Goal: Information Seeking & Learning: Understand process/instructions

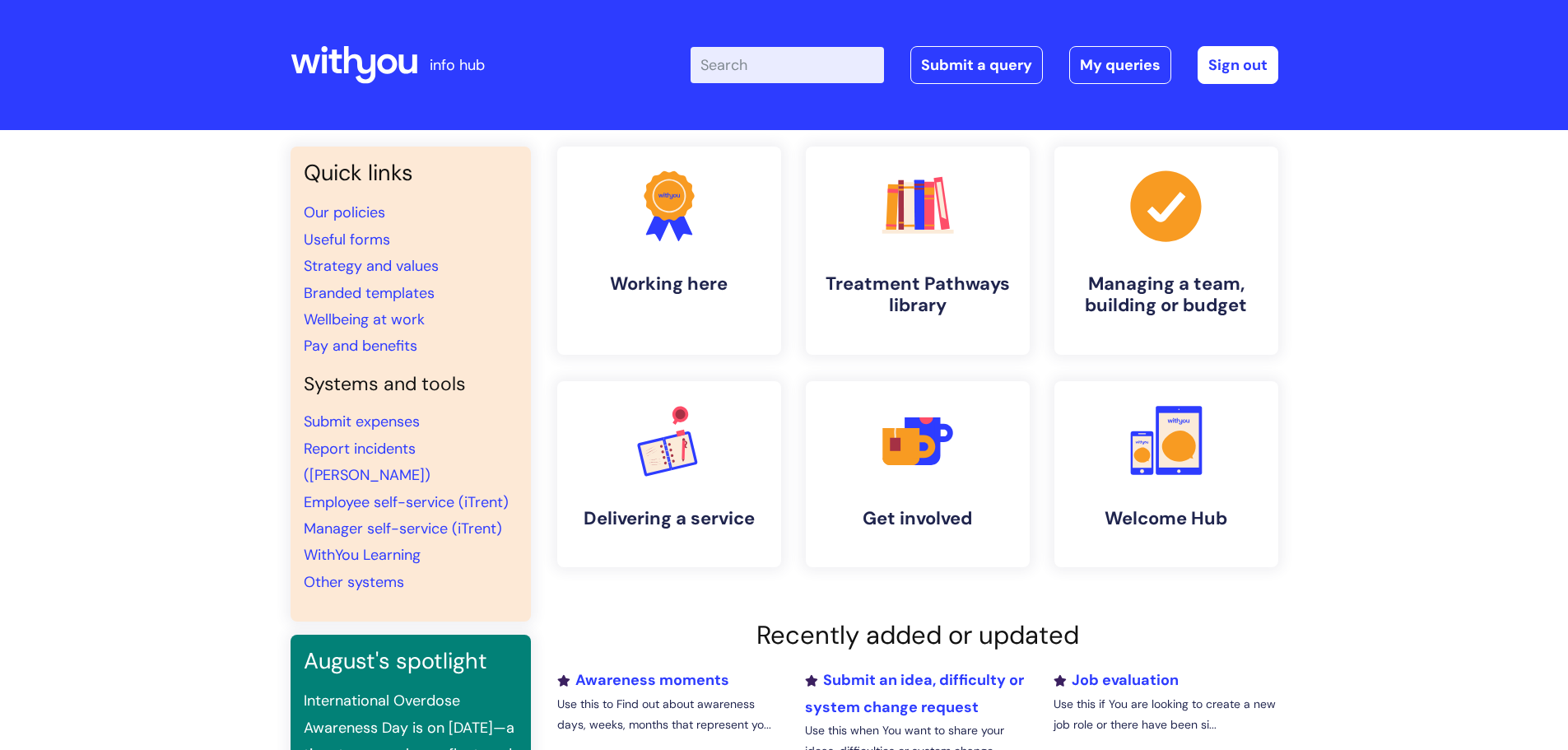
click at [754, 65] on input "Enter your search term here..." at bounding box center [786, 66] width 193 height 37
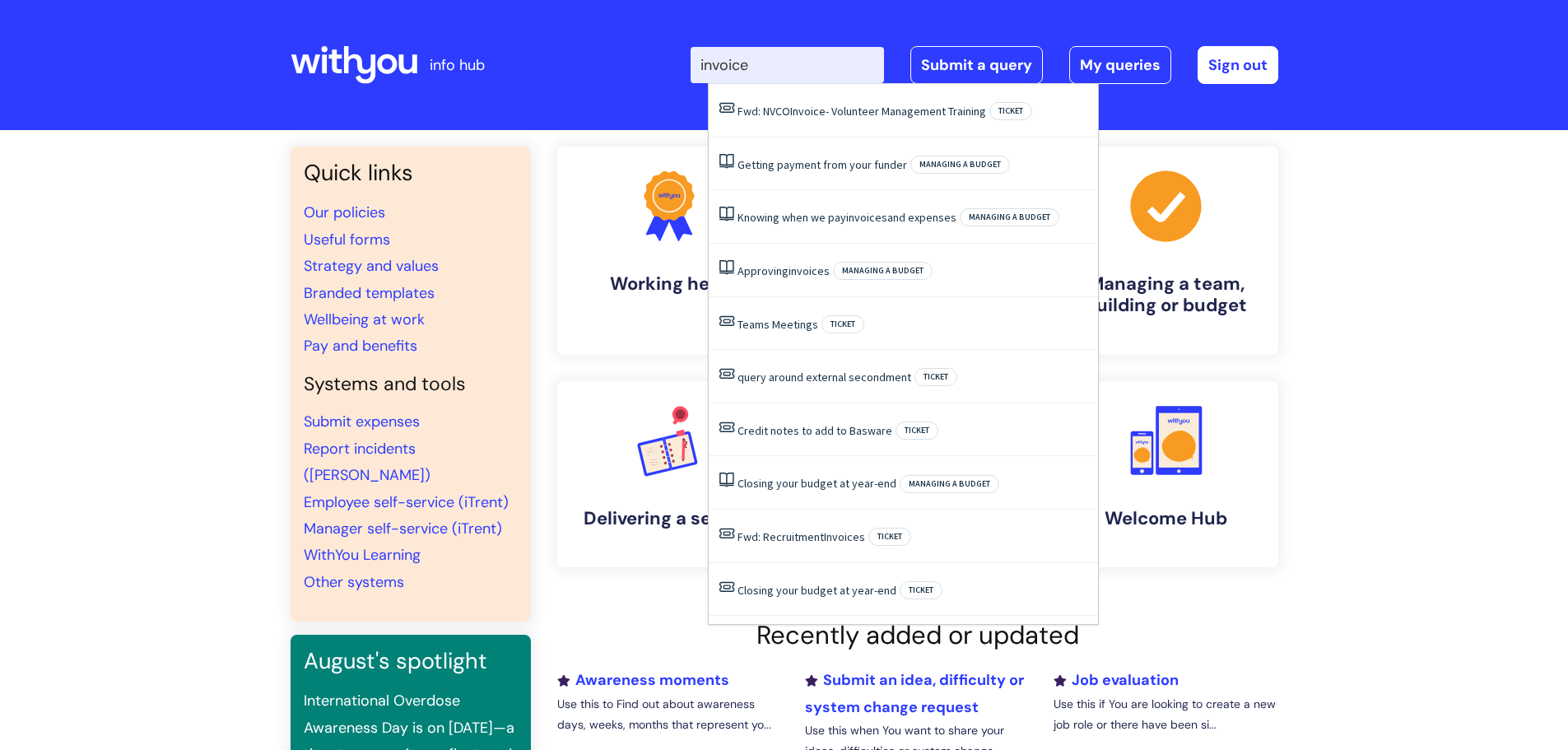
type input "invoice"
click button "Search" at bounding box center [0, 0] width 0 height 0
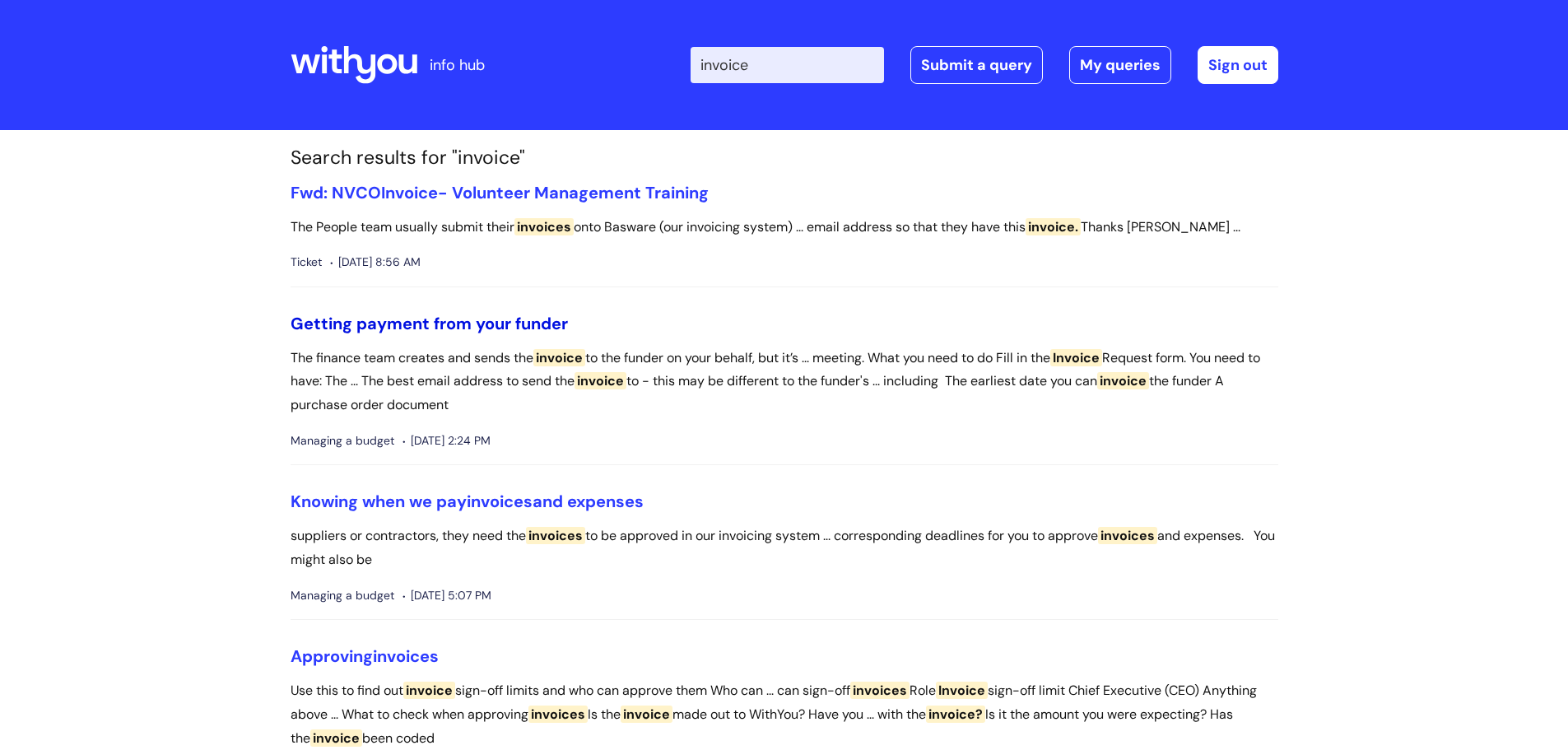
click at [411, 321] on link "Getting payment from your funder" at bounding box center [428, 323] width 277 height 21
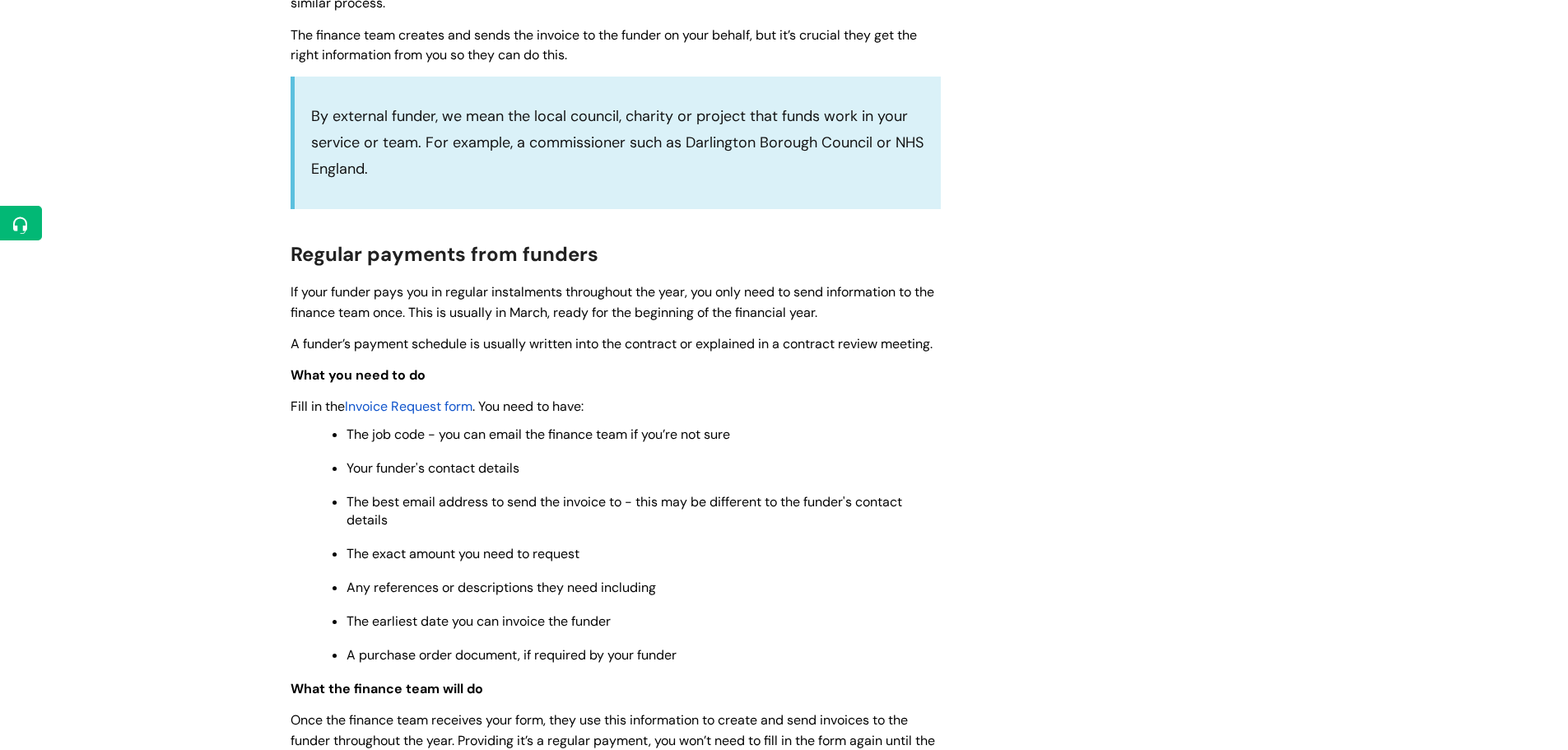
scroll to position [576, 0]
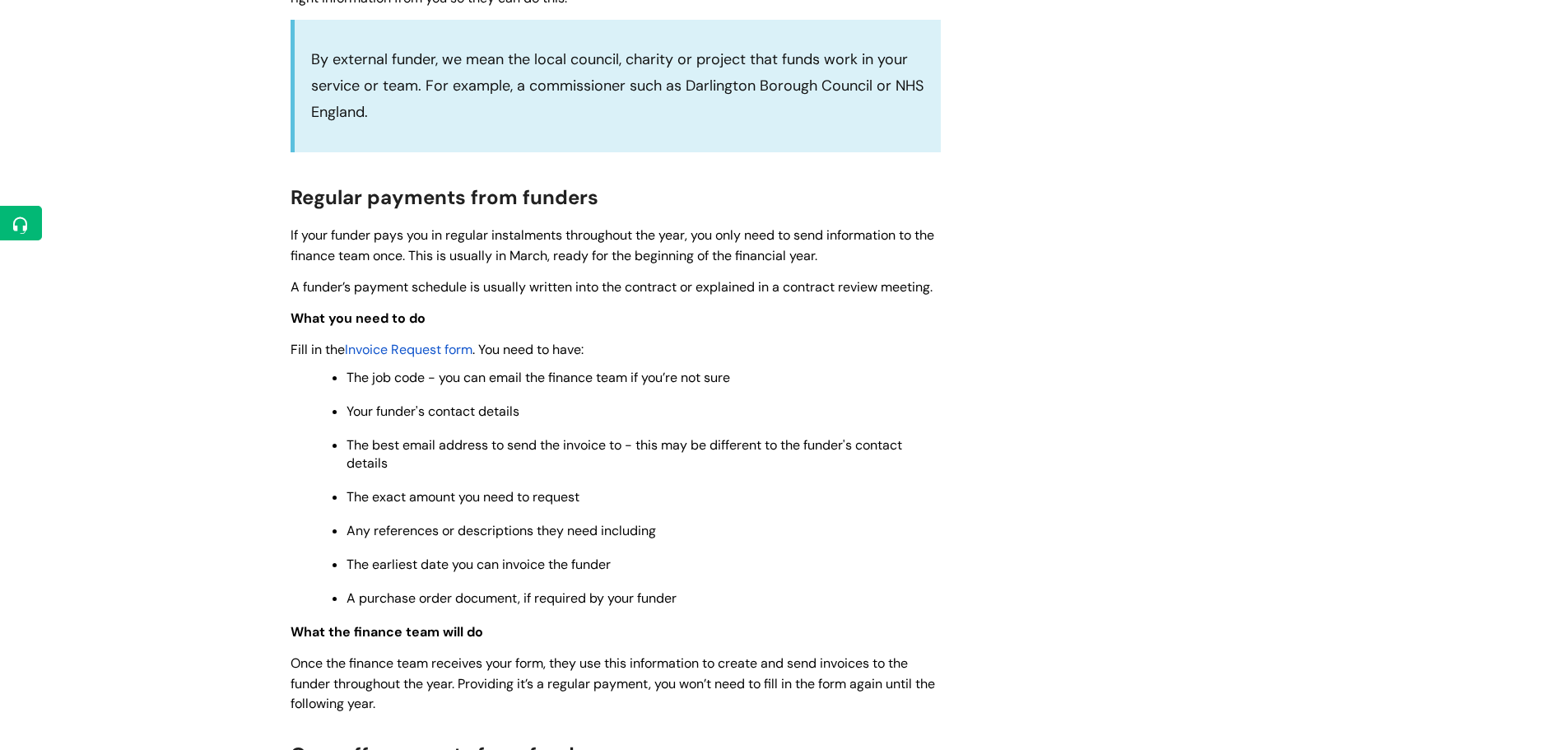
click at [413, 348] on span "Invoice Request form" at bounding box center [408, 349] width 127 height 17
